Goal: Information Seeking & Learning: Learn about a topic

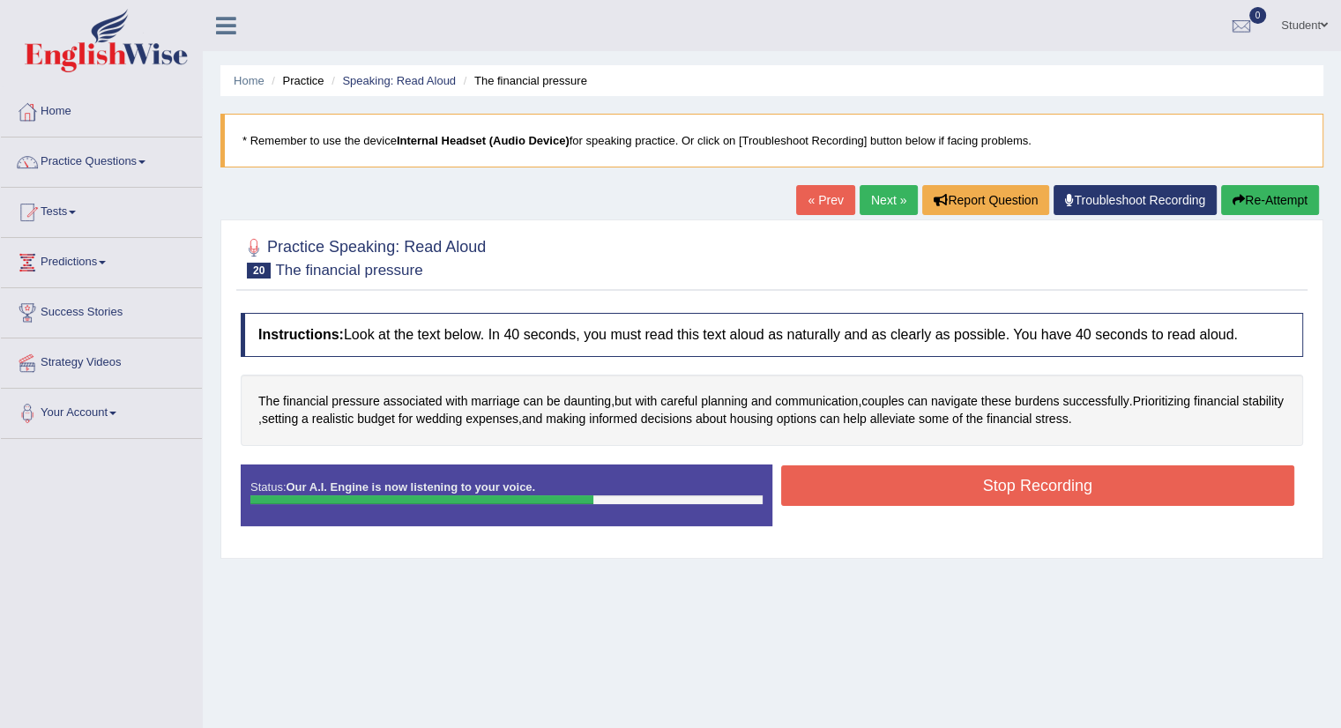
click at [896, 484] on button "Stop Recording" at bounding box center [1038, 485] width 514 height 41
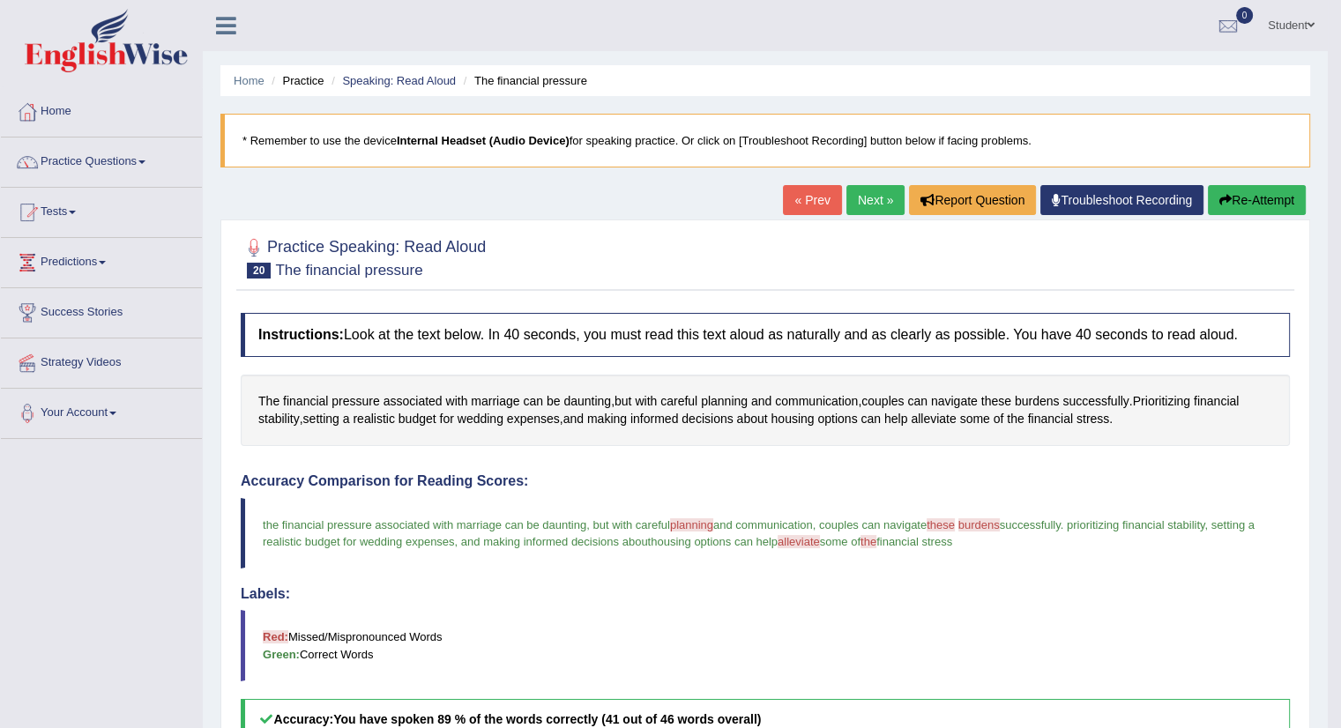
click at [874, 196] on link "Next »" at bounding box center [875, 200] width 58 height 30
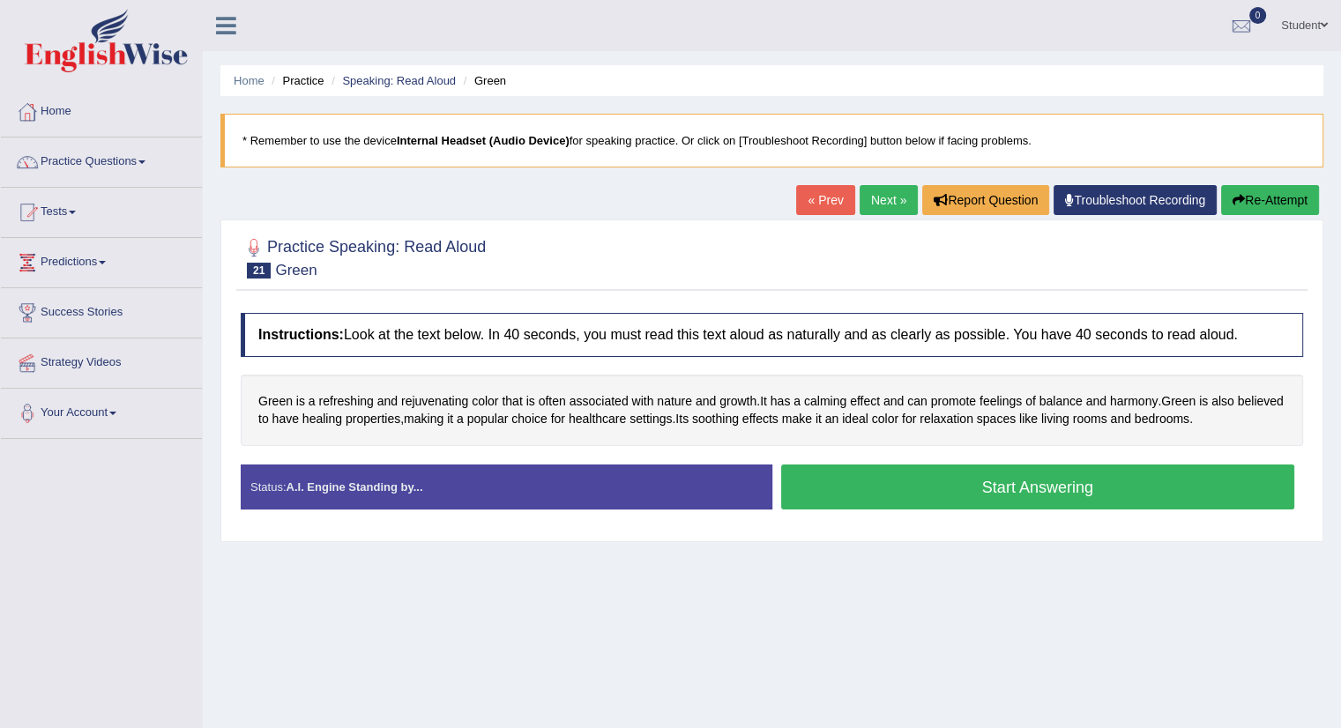
click at [963, 491] on button "Start Answering" at bounding box center [1038, 487] width 514 height 45
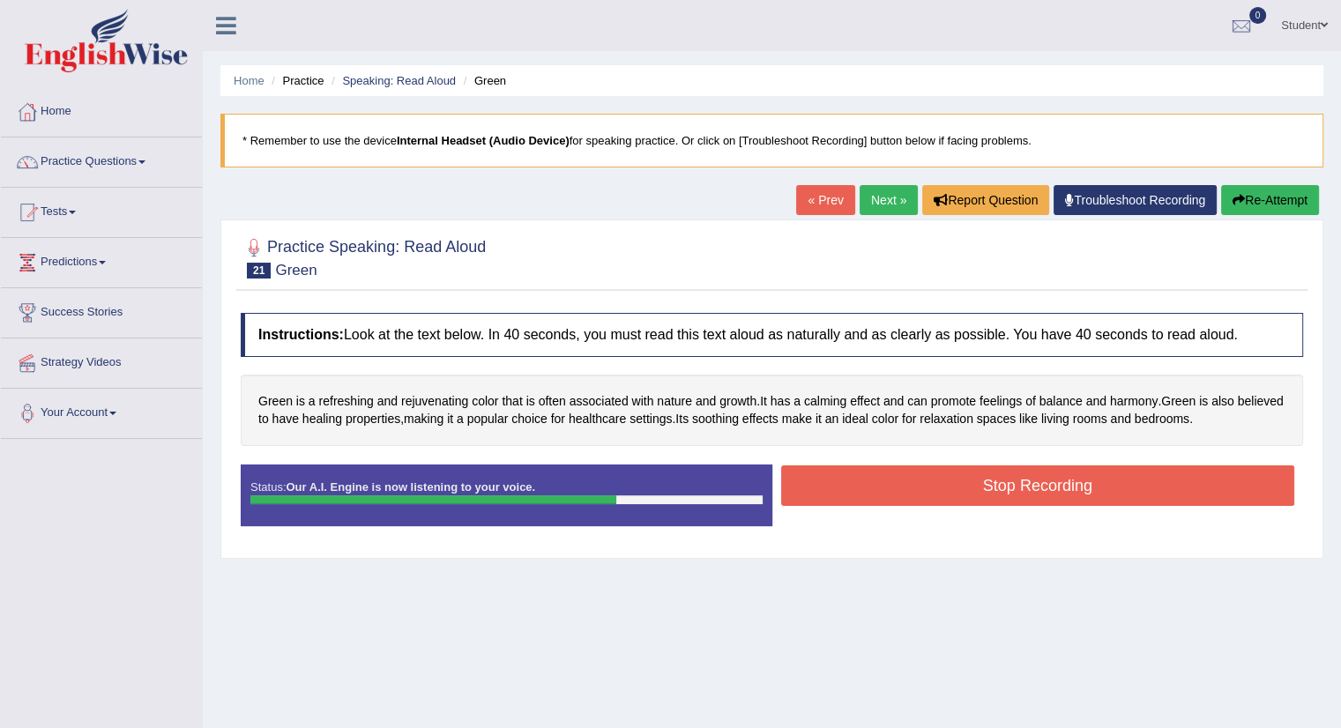
click at [959, 491] on button "Stop Recording" at bounding box center [1038, 485] width 514 height 41
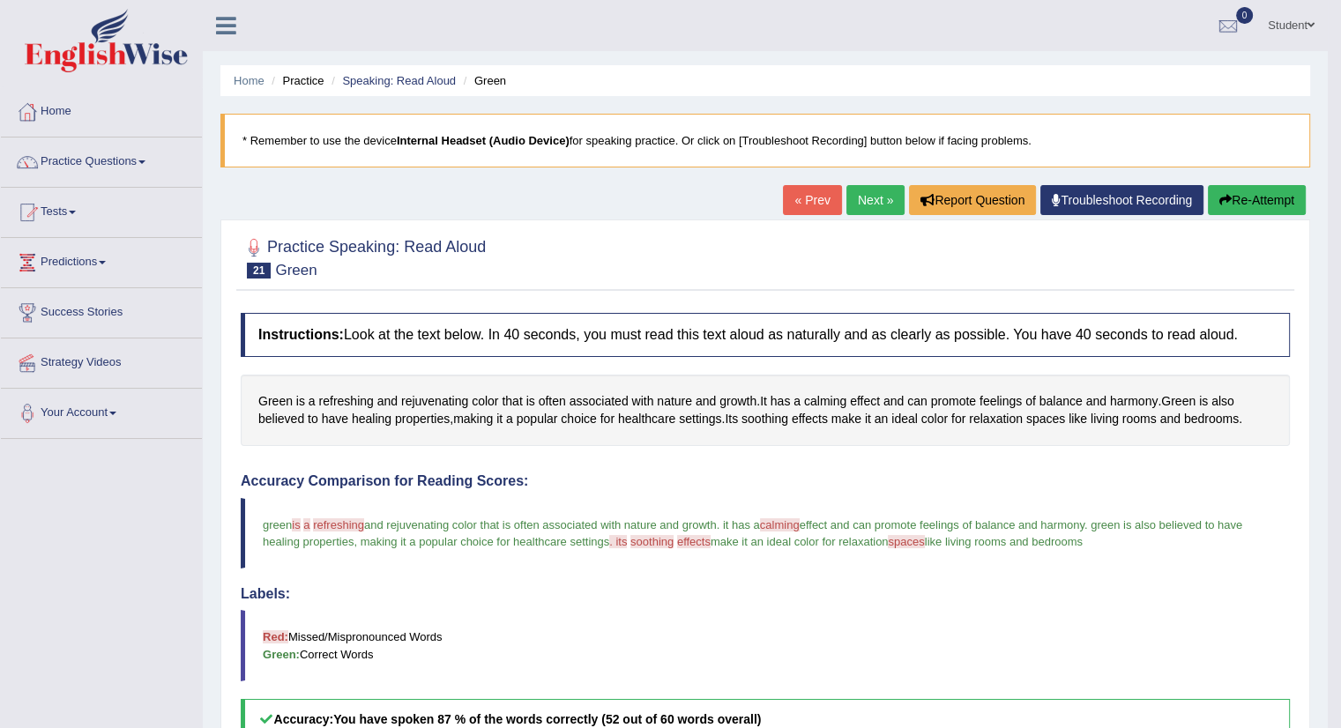
click at [1293, 198] on button "Re-Attempt" at bounding box center [1257, 200] width 98 height 30
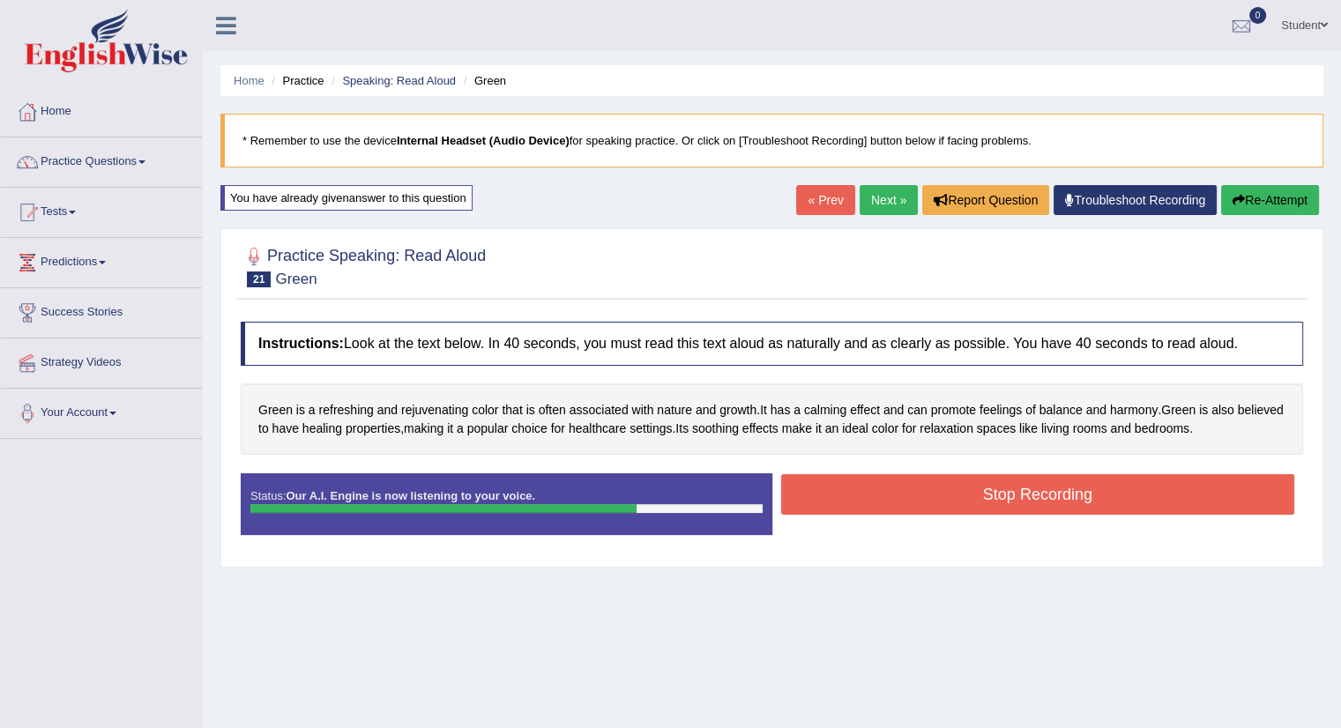
click at [919, 500] on button "Stop Recording" at bounding box center [1038, 494] width 514 height 41
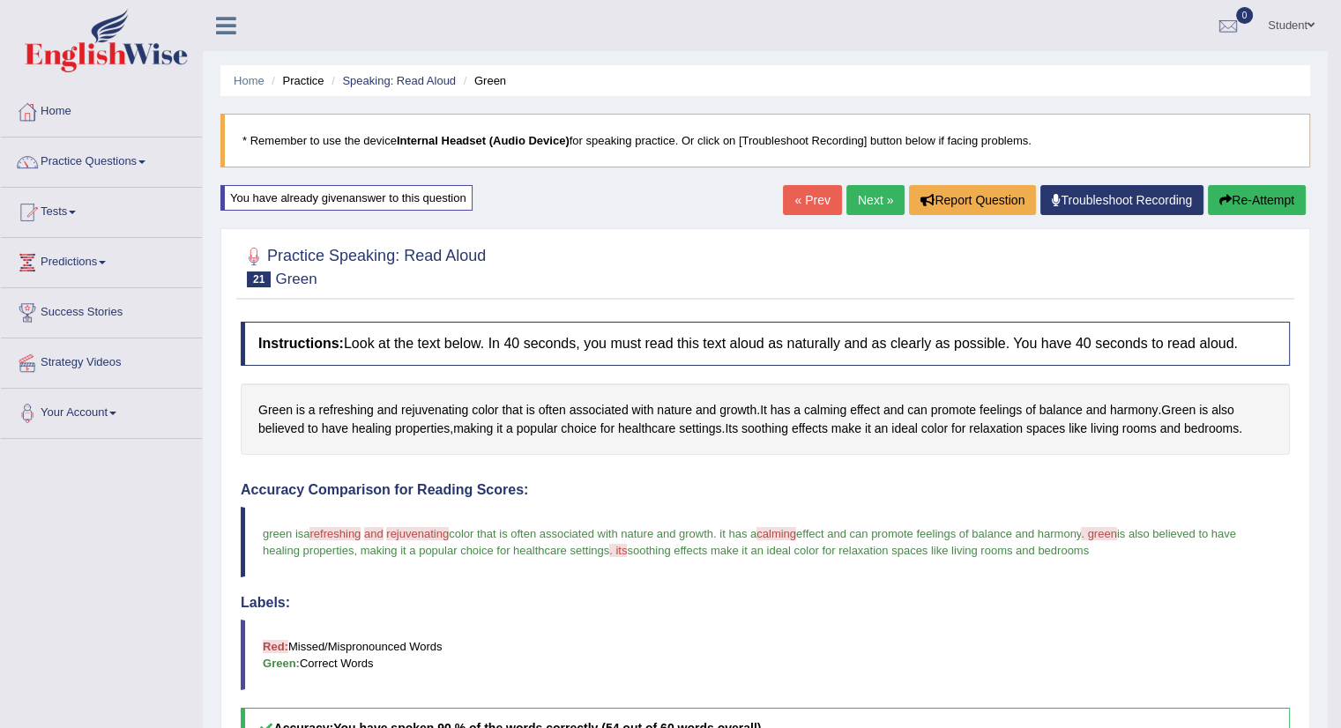
click at [1260, 202] on button "Re-Attempt" at bounding box center [1257, 200] width 98 height 30
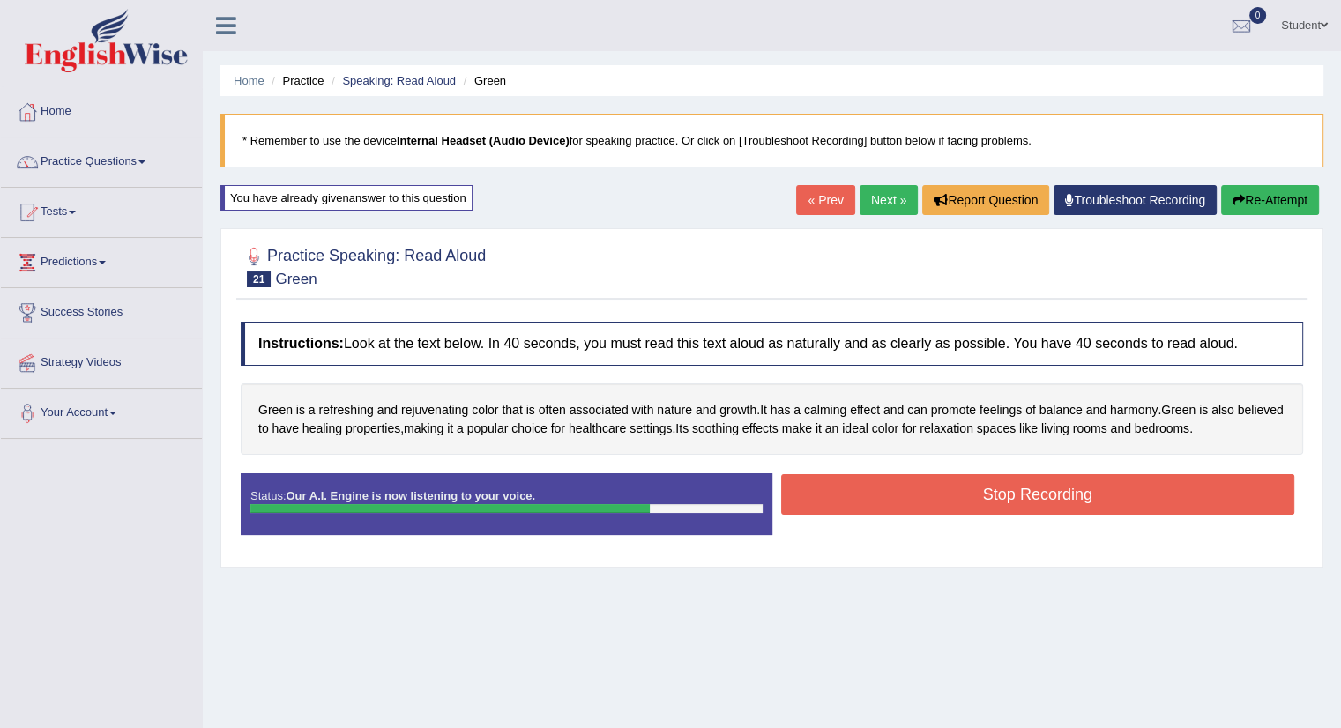
click at [933, 494] on button "Stop Recording" at bounding box center [1038, 494] width 514 height 41
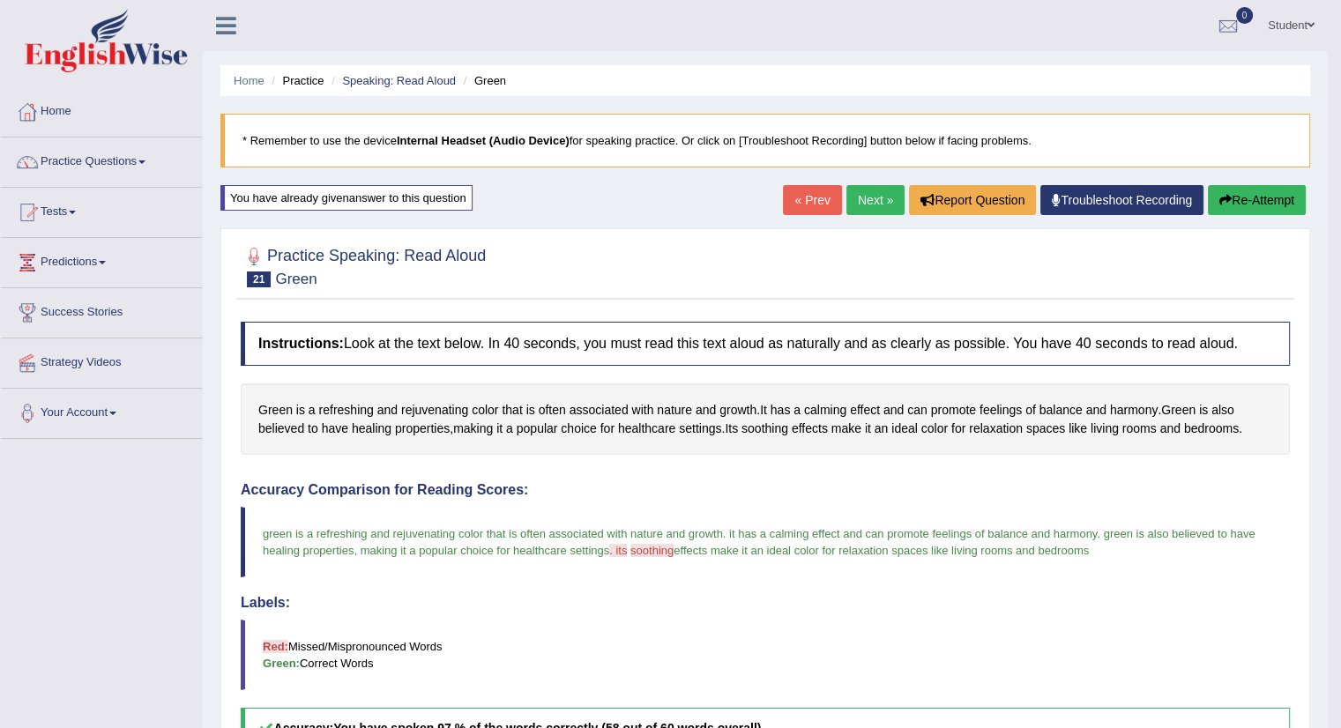
click at [859, 198] on link "Next »" at bounding box center [875, 200] width 58 height 30
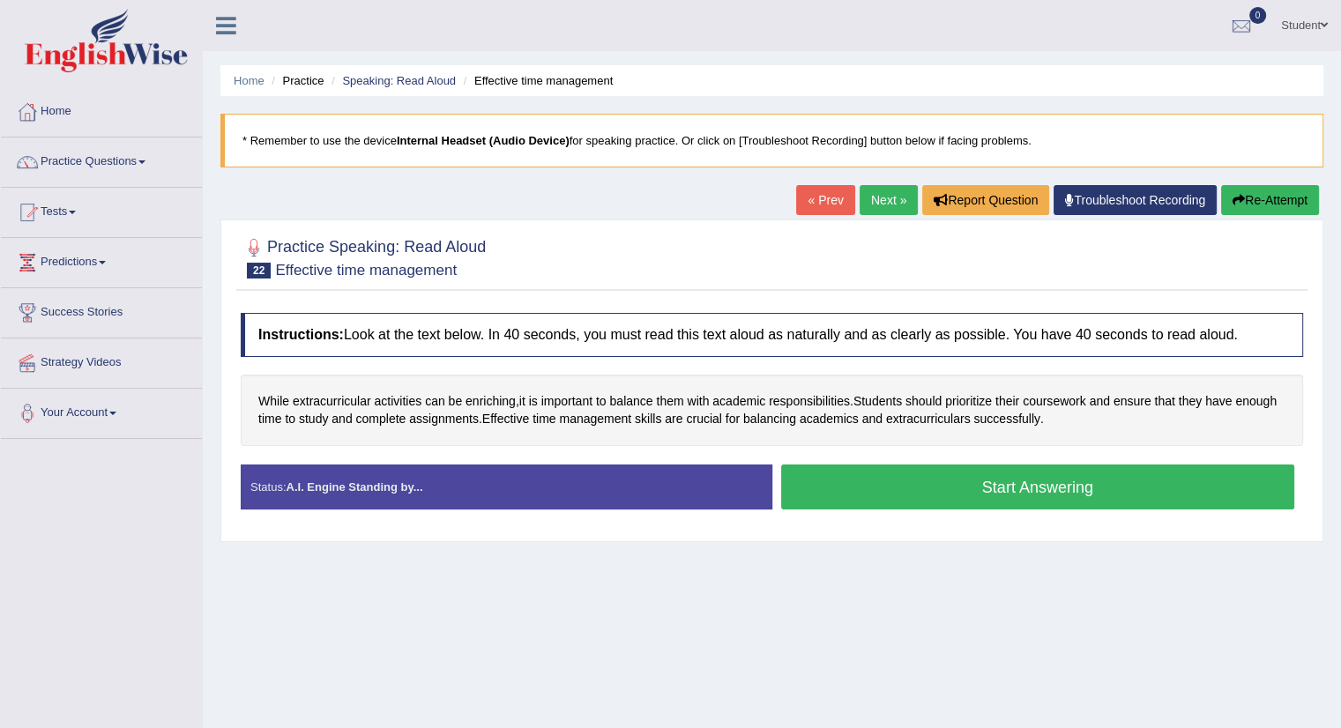
click at [885, 480] on button "Start Answering" at bounding box center [1038, 487] width 514 height 45
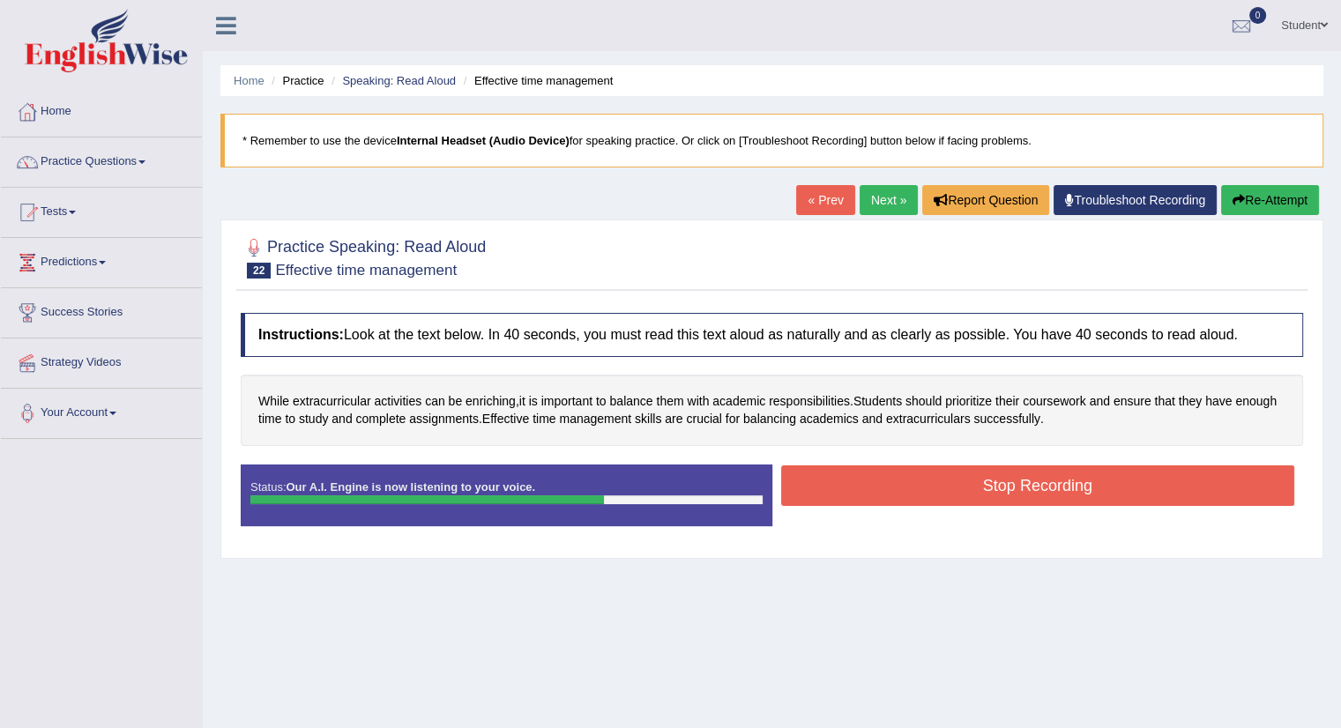
click at [885, 481] on button "Stop Recording" at bounding box center [1038, 485] width 514 height 41
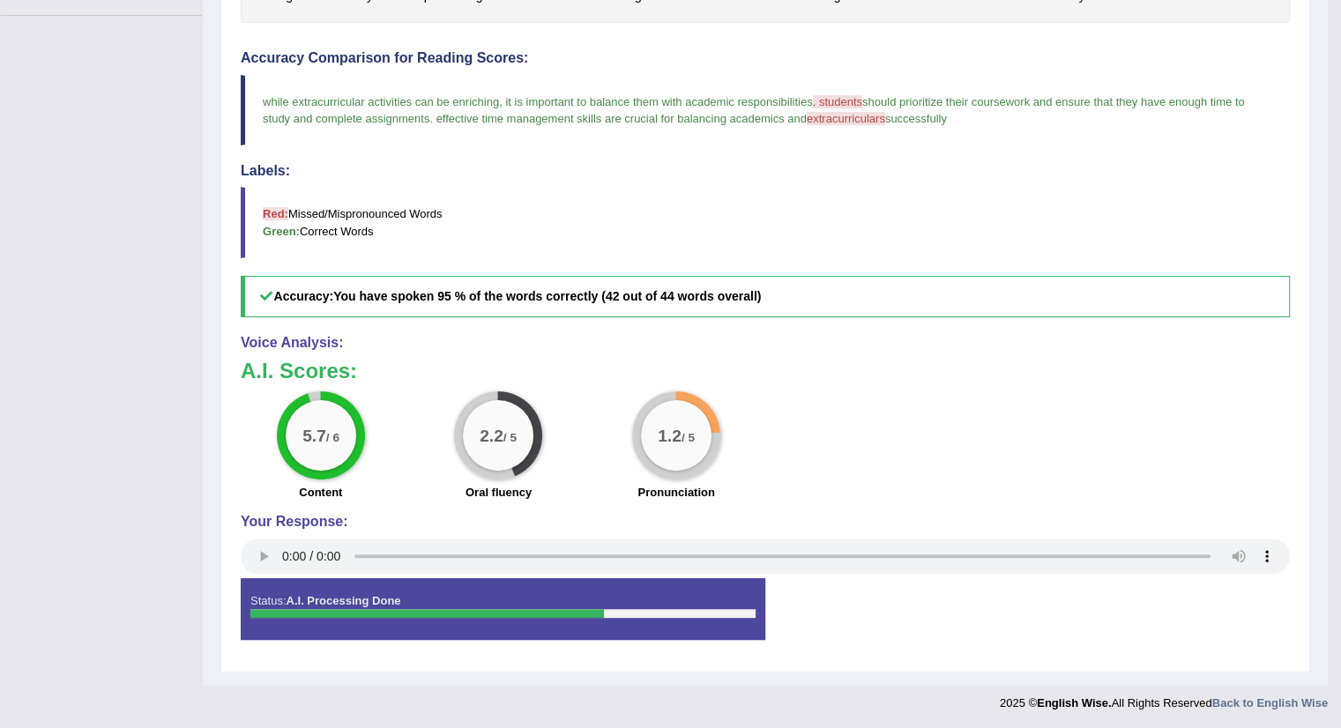
scroll to position [335, 0]
